Goal: Download file/media

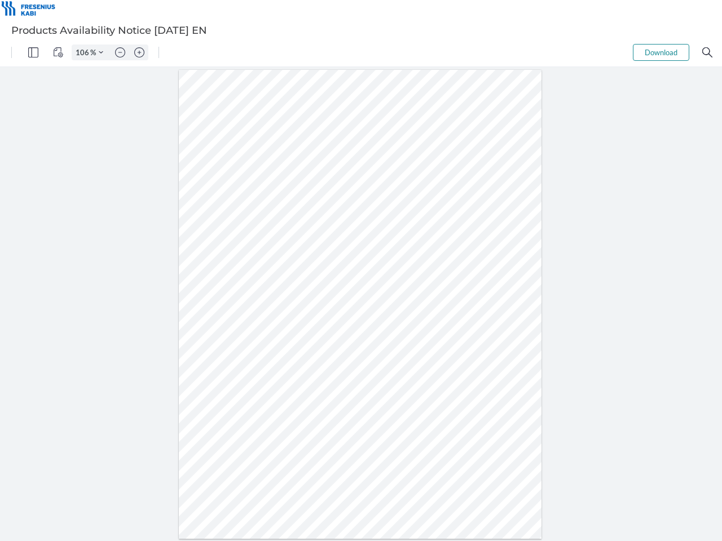
click at [33, 52] on img "Panel" at bounding box center [33, 52] width 10 height 10
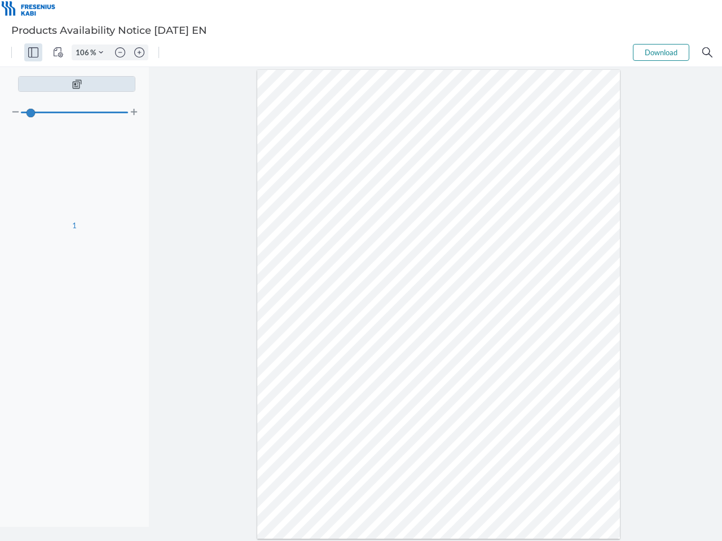
click at [58, 52] on img "View Controls" at bounding box center [58, 52] width 10 height 10
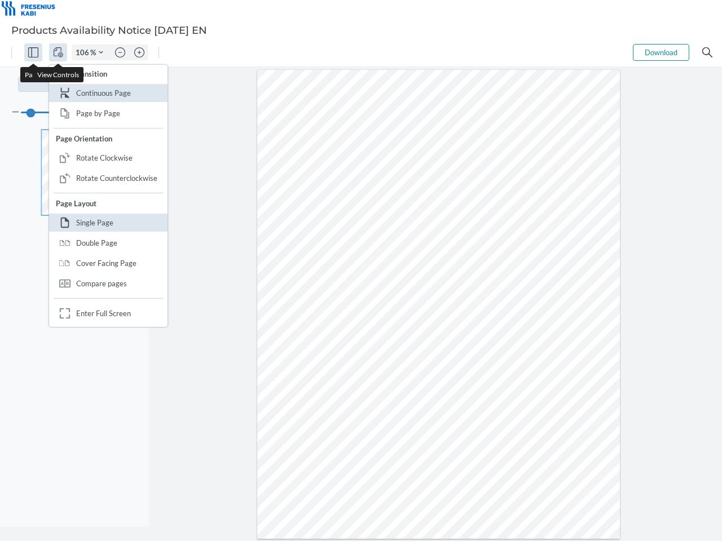
click at [84, 52] on input "106" at bounding box center [81, 52] width 18 height 10
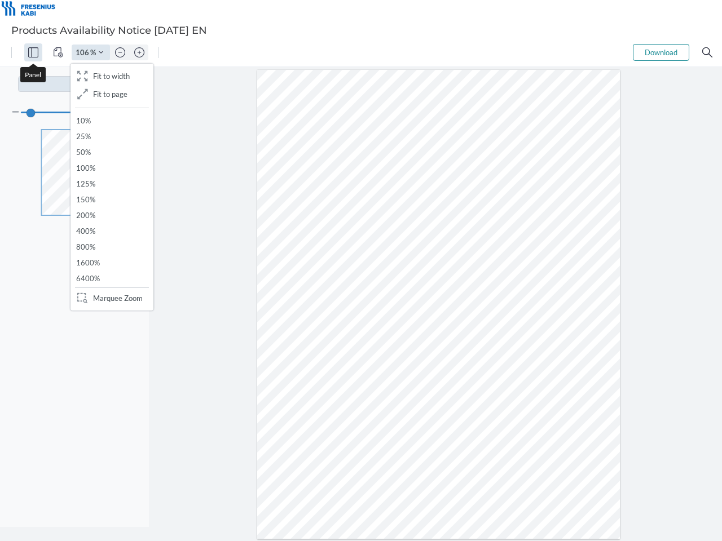
click at [101, 52] on img "Zoom Controls" at bounding box center [101, 52] width 5 height 5
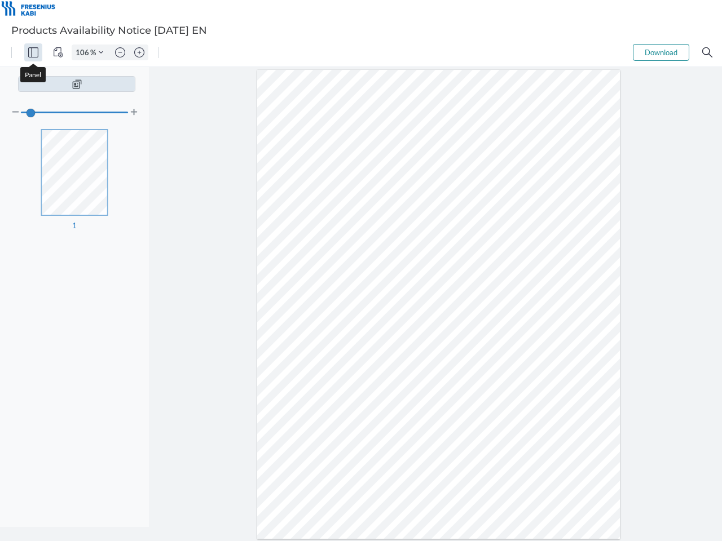
click at [120, 52] on img "Zoom out" at bounding box center [120, 52] width 10 height 10
click at [139, 52] on img "Zoom in" at bounding box center [139, 52] width 10 height 10
type input "106"
click at [661, 52] on button "Download" at bounding box center [661, 52] width 56 height 17
click at [707, 52] on img "Search" at bounding box center [707, 52] width 10 height 10
